Goal: Use online tool/utility

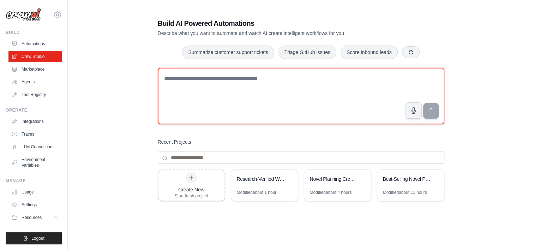
click at [212, 108] on textarea at bounding box center [301, 96] width 286 height 56
paste textarea "**********"
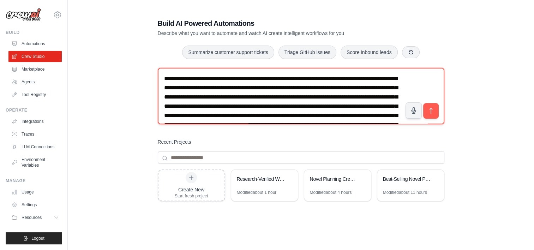
scroll to position [141, 0]
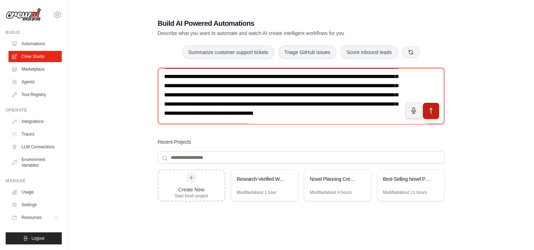
type textarea "**********"
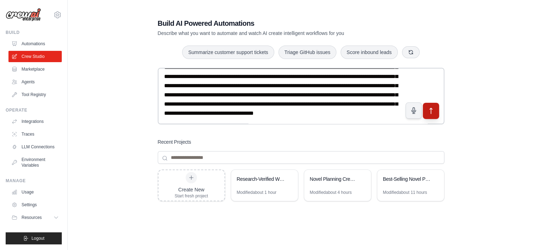
click at [429, 114] on icon "submit" at bounding box center [430, 110] width 7 height 7
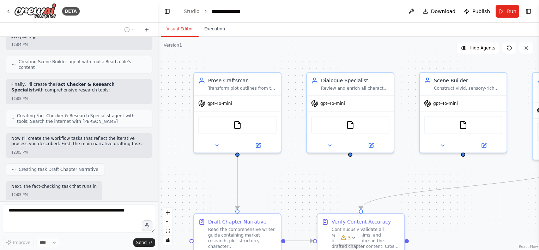
scroll to position [403, 0]
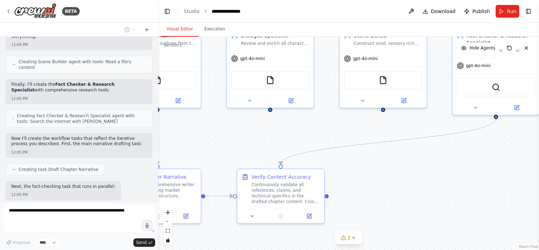
drag, startPoint x: 461, startPoint y: 215, endPoint x: 369, endPoint y: 159, distance: 107.5
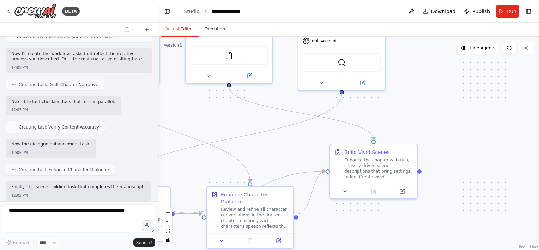
scroll to position [530, 0]
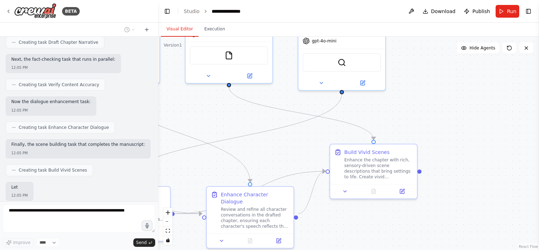
drag, startPoint x: 432, startPoint y: 156, endPoint x: 189, endPoint y: 144, distance: 243.0
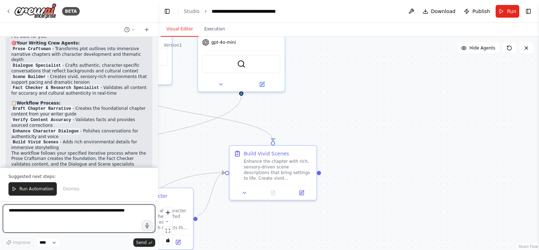
scroll to position [799, 0]
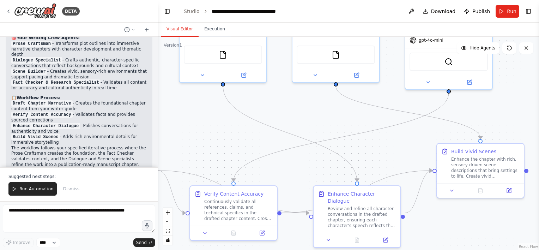
drag, startPoint x: 172, startPoint y: 120, endPoint x: 269, endPoint y: 110, distance: 97.5
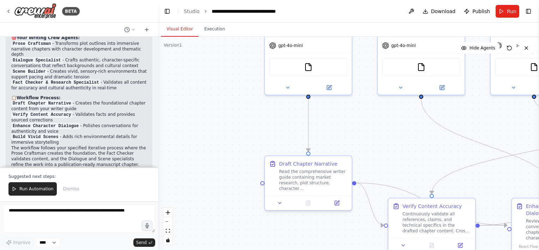
drag, startPoint x: 208, startPoint y: 115, endPoint x: 369, endPoint y: 121, distance: 160.6
click at [512, 9] on span "Run" at bounding box center [512, 11] width 10 height 7
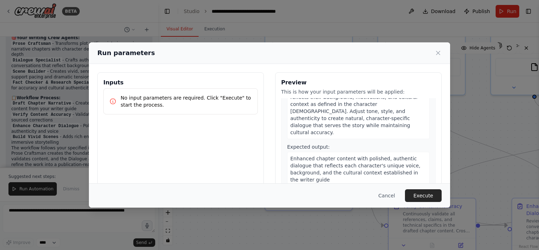
scroll to position [417, 0]
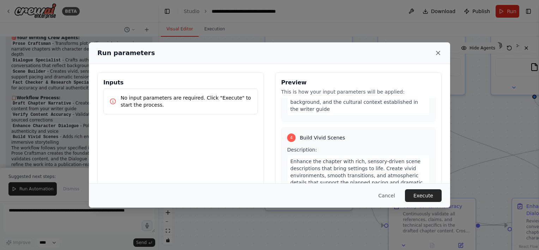
click at [438, 50] on icon at bounding box center [437, 52] width 7 height 7
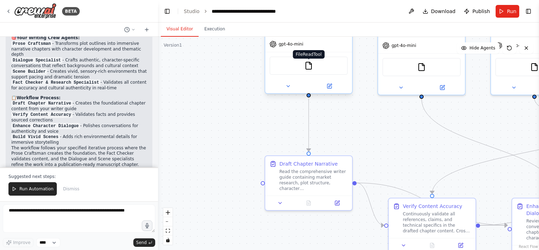
click at [309, 67] on img at bounding box center [308, 65] width 8 height 8
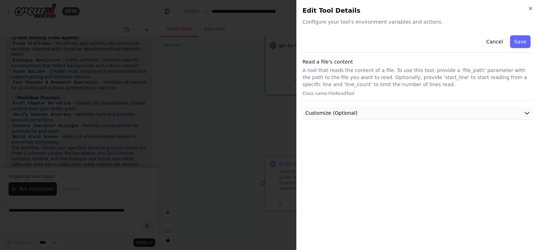
click at [321, 116] on button "Customize (Optional)" at bounding box center [417, 113] width 231 height 13
click at [493, 41] on button "Cancel" at bounding box center [494, 41] width 25 height 13
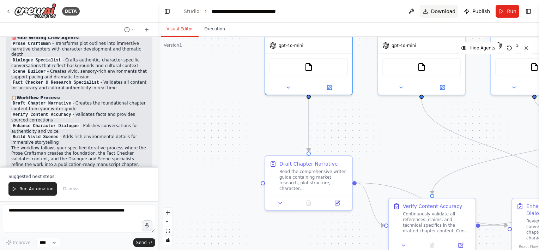
click at [443, 12] on span "Download" at bounding box center [443, 11] width 25 height 7
drag, startPoint x: 0, startPoint y: 127, endPoint x: 8, endPoint y: 120, distance: 10.3
click at [0, 127] on html "BETA 12:04 PM ▶ Thought process I'll help you create this comprehensive Writing…" at bounding box center [269, 125] width 539 height 250
